Goal: Information Seeking & Learning: Learn about a topic

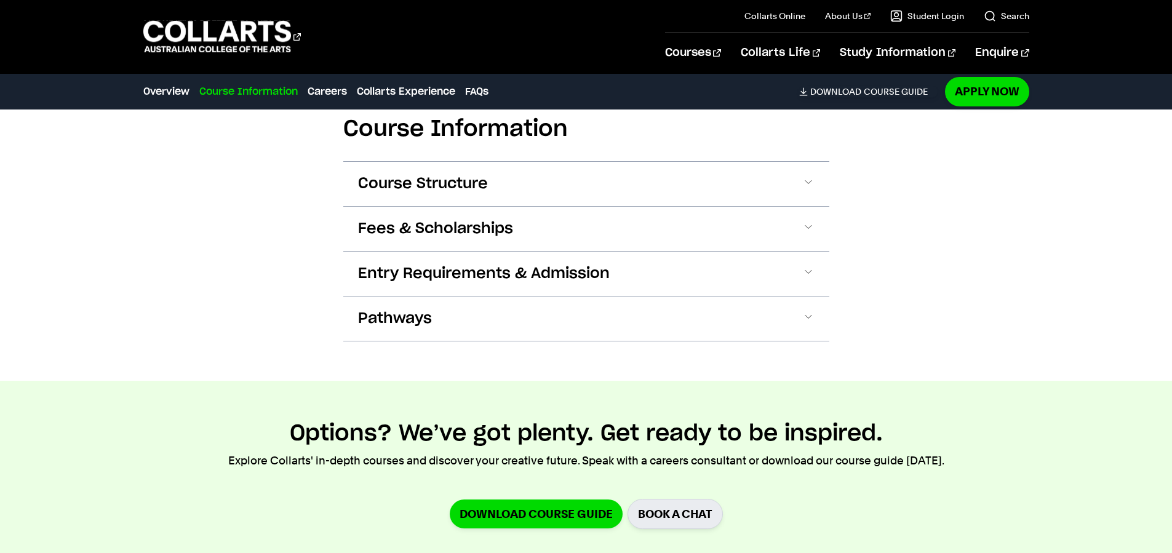
scroll to position [730, 0]
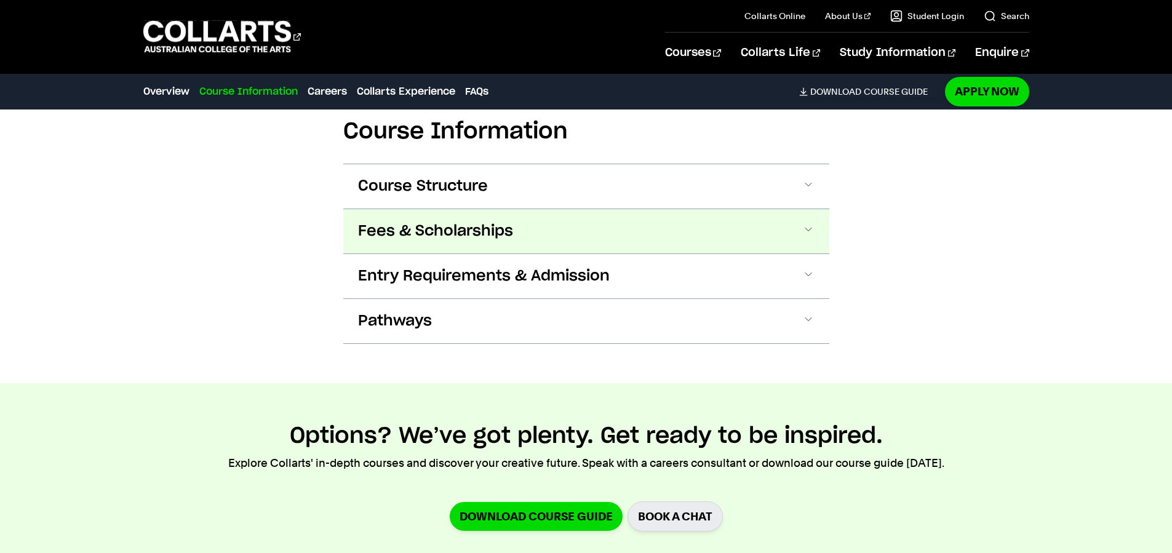
click at [563, 222] on button "Fees & Scholarships" at bounding box center [586, 231] width 486 height 44
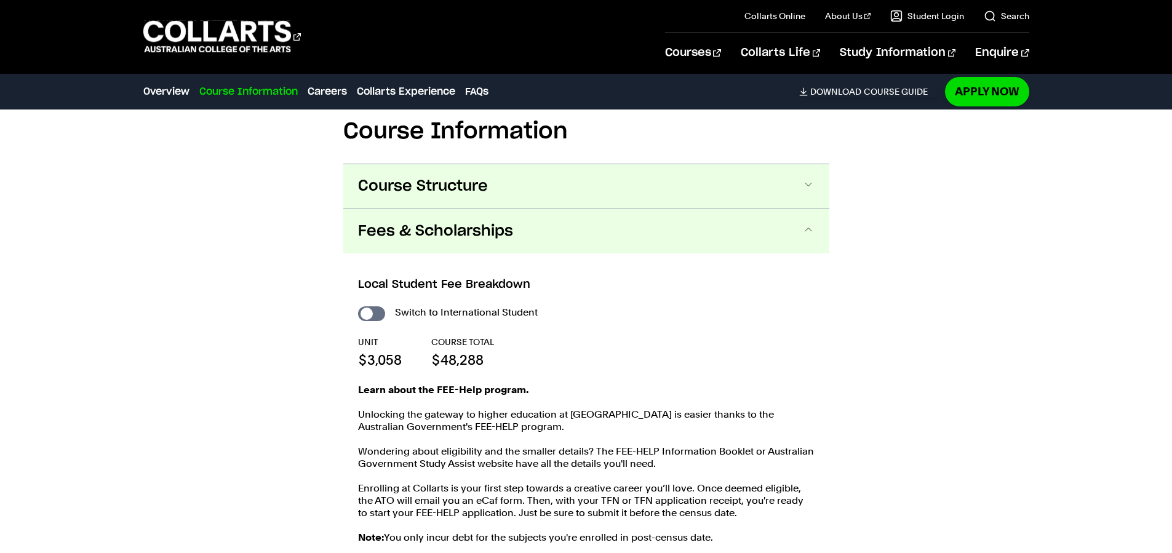
click at [555, 191] on button "Course Structure" at bounding box center [586, 186] width 486 height 44
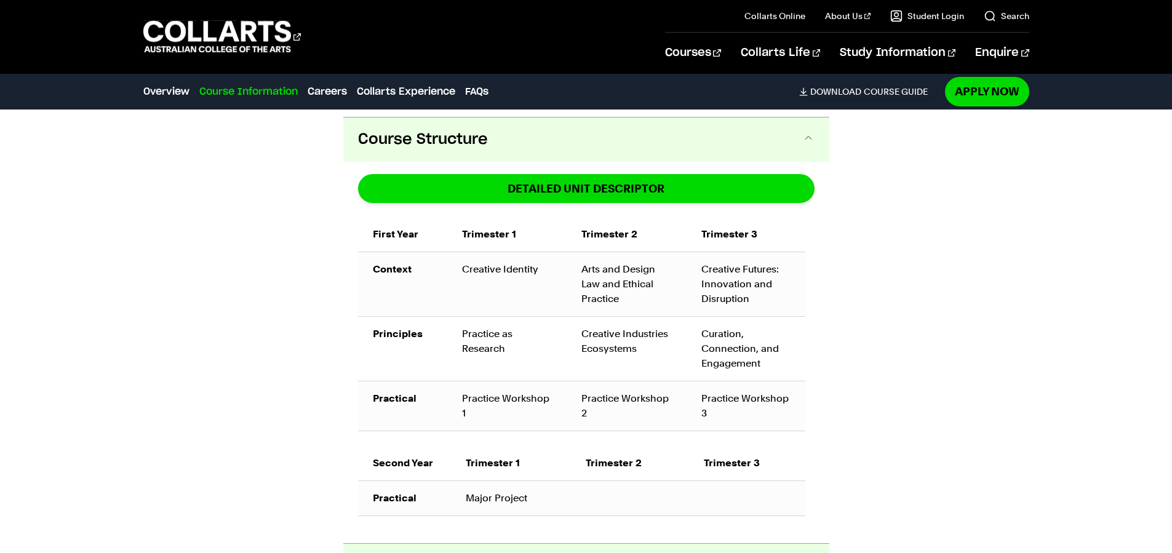
scroll to position [783, 0]
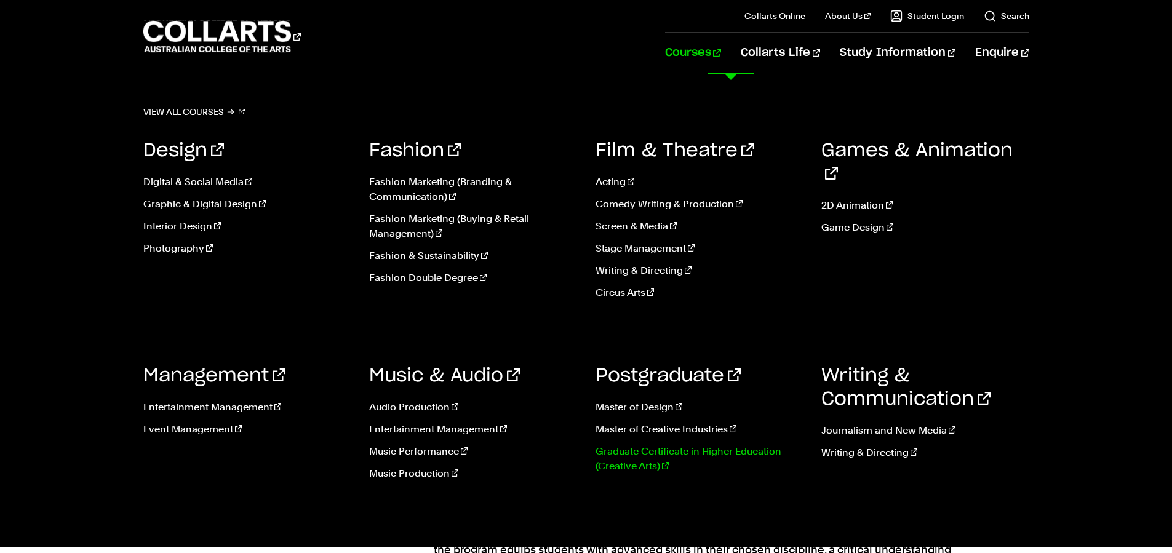
click at [639, 455] on link "Graduate Certificate in Higher Education (Creative Arts)" at bounding box center [700, 459] width 208 height 30
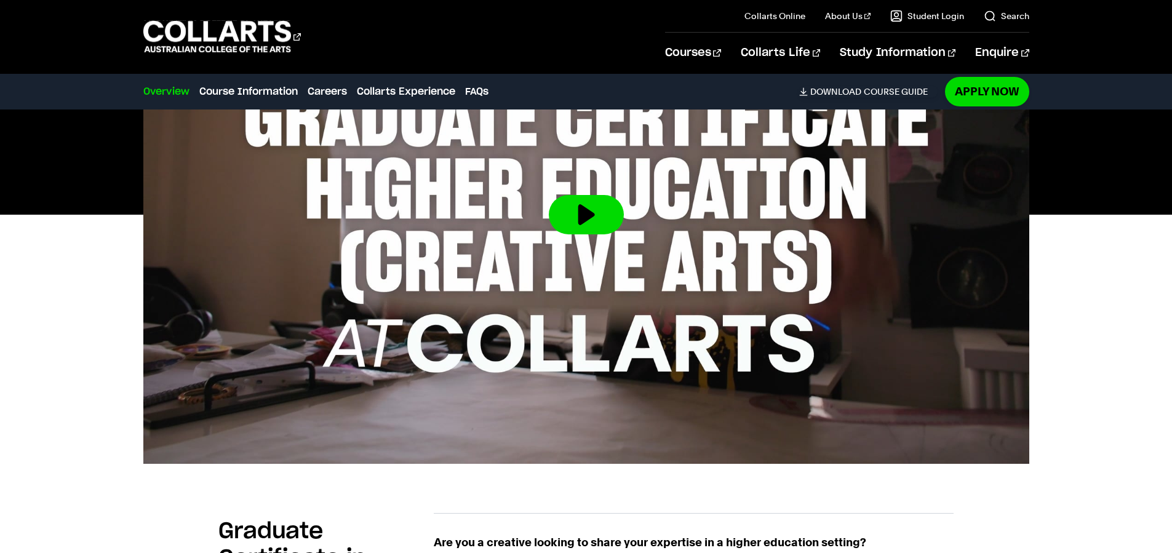
scroll to position [767, 0]
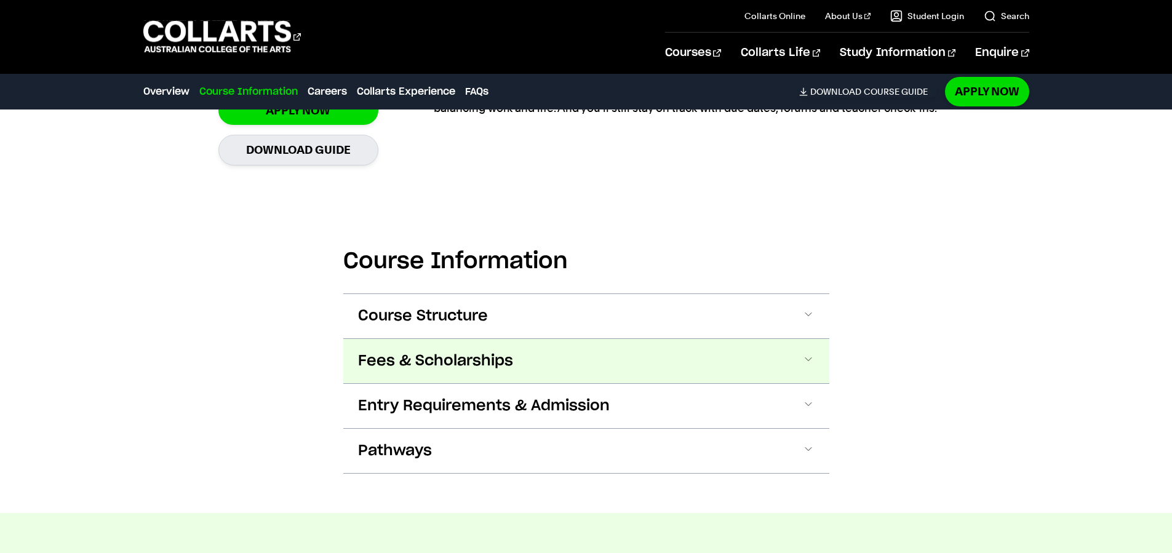
click at [662, 370] on button "Fees & Scholarships" at bounding box center [586, 361] width 486 height 44
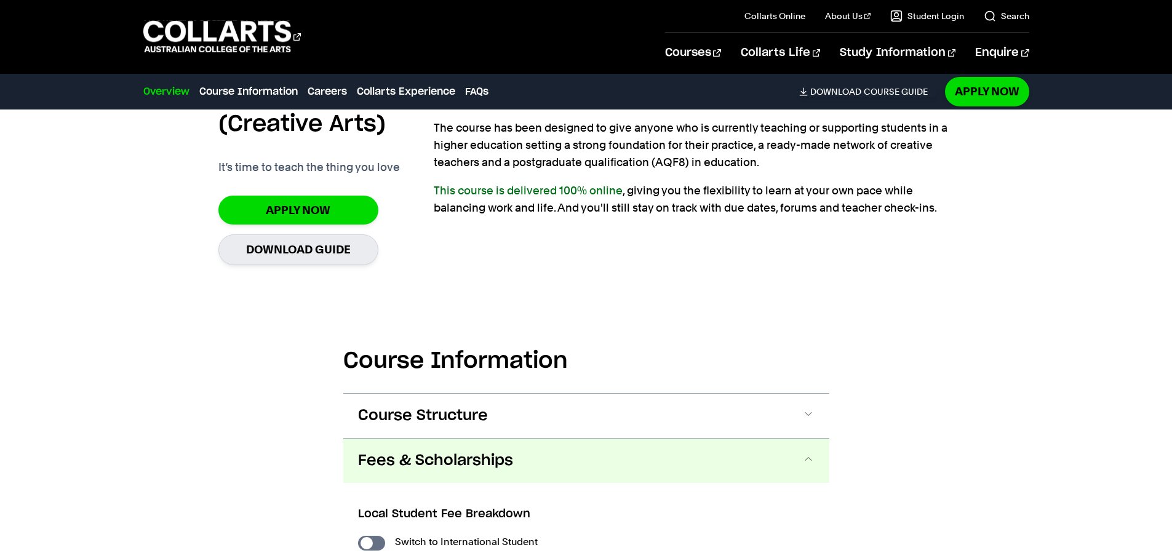
scroll to position [964, 0]
